Goal: Task Accomplishment & Management: Manage account settings

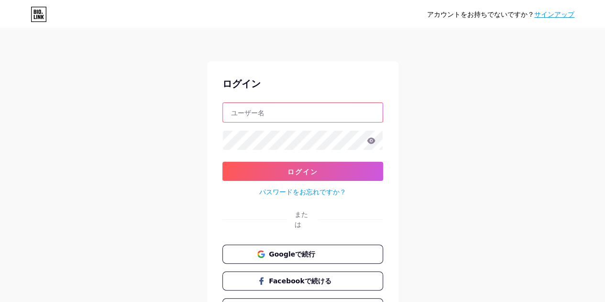
click at [298, 108] on input "text" at bounding box center [303, 112] width 160 height 19
type input "[EMAIL_ADDRESS][DOMAIN_NAME]"
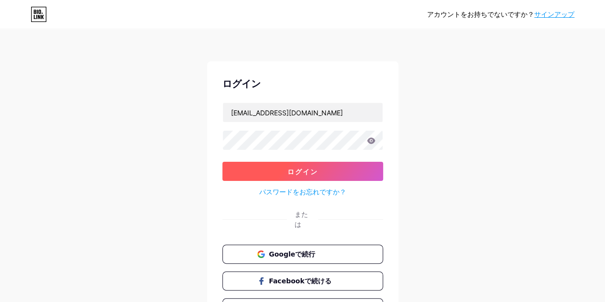
click at [322, 176] on button "ログイン" at bounding box center [302, 171] width 161 height 19
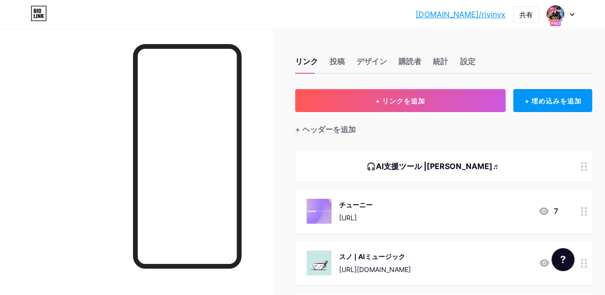
drag, startPoint x: 99, startPoint y: 0, endPoint x: 153, endPoint y: 27, distance: 59.9
click at [153, 27] on div "[DOMAIN_NAME]/riviny... [DOMAIN_NAME]/rivinyx 共有 アカウントを切り替える リヴィ・ニックス [DOMAIN_N…" at bounding box center [302, 14] width 605 height 29
click at [381, 63] on font "デザイン" at bounding box center [371, 61] width 31 height 10
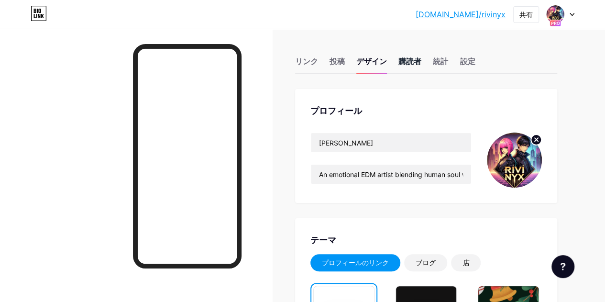
click at [415, 66] on font "購読者" at bounding box center [409, 60] width 23 height 11
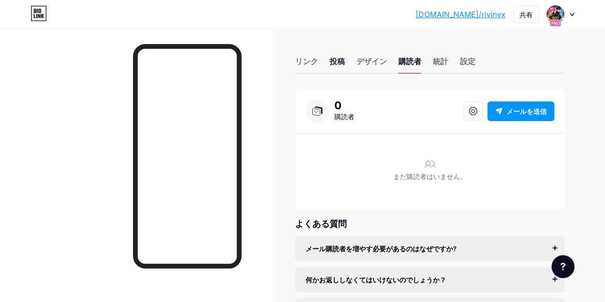
click at [337, 64] on font "投稿" at bounding box center [337, 61] width 15 height 10
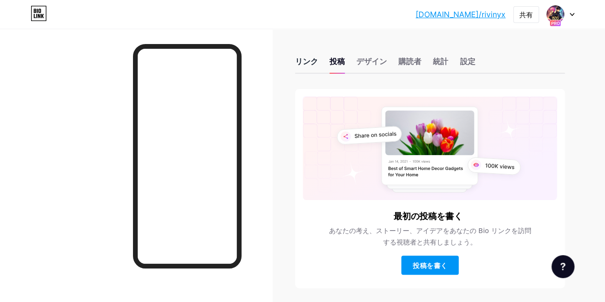
click at [315, 65] on font "リンク" at bounding box center [306, 61] width 23 height 10
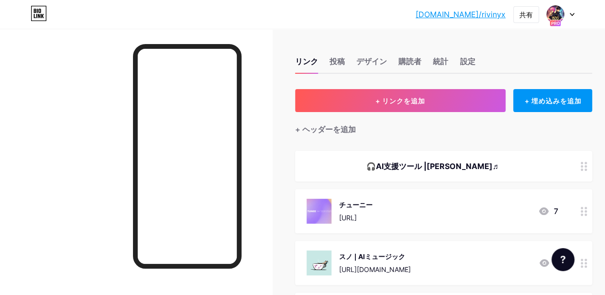
click at [267, 93] on div at bounding box center [136, 176] width 272 height 295
click at [99, 50] on div at bounding box center [136, 176] width 272 height 295
click at [464, 62] on font "設定" at bounding box center [467, 61] width 15 height 10
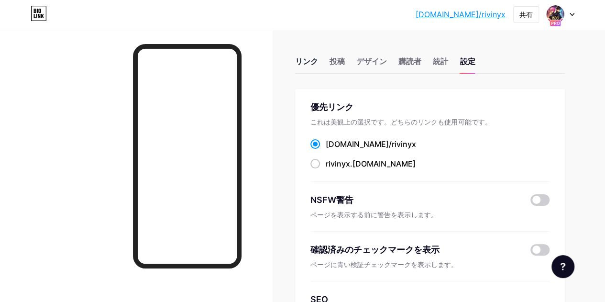
click at [310, 57] on font "リンク" at bounding box center [306, 61] width 23 height 10
